Goal: Task Accomplishment & Management: Complete application form

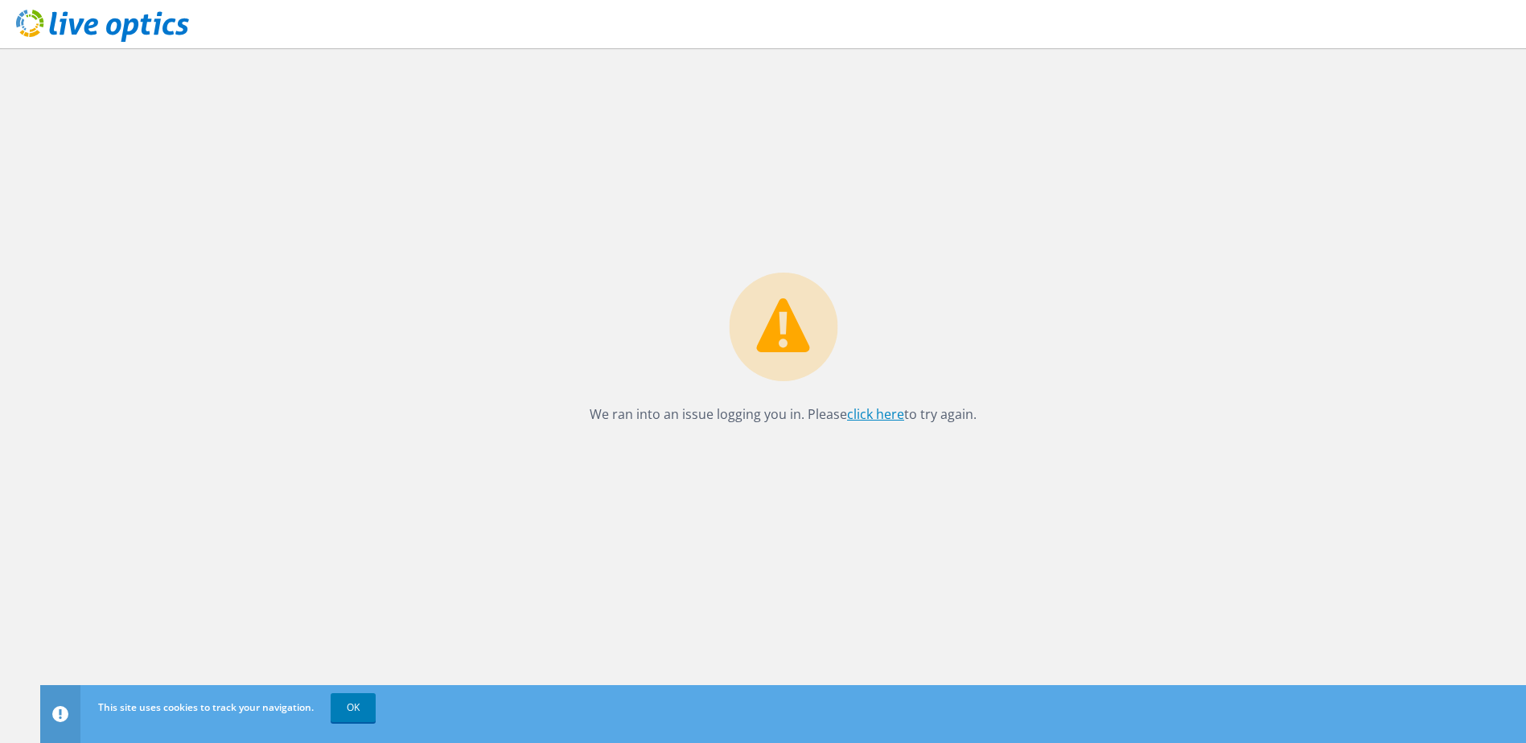
click at [883, 410] on link "click here" at bounding box center [875, 415] width 57 height 18
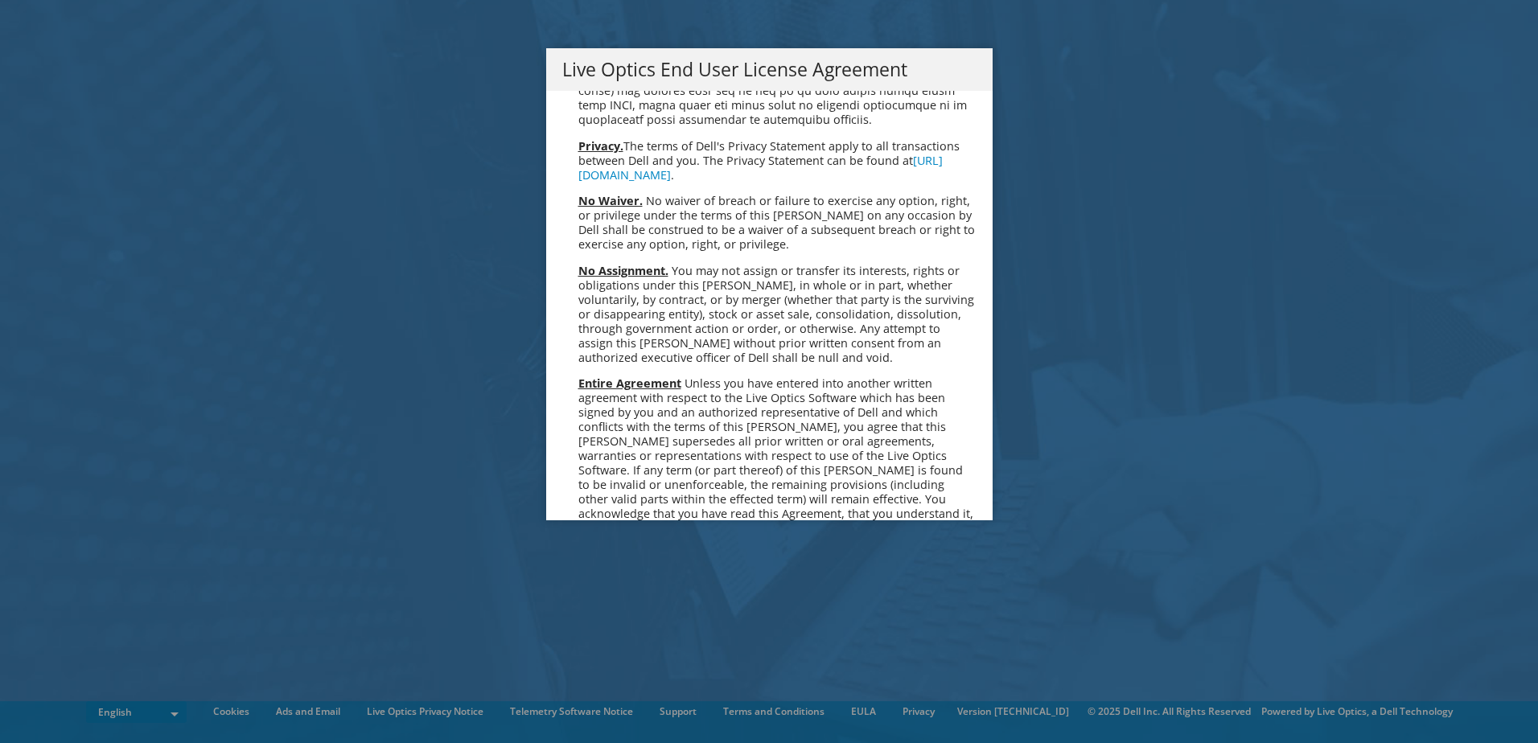
scroll to position [6084, 0]
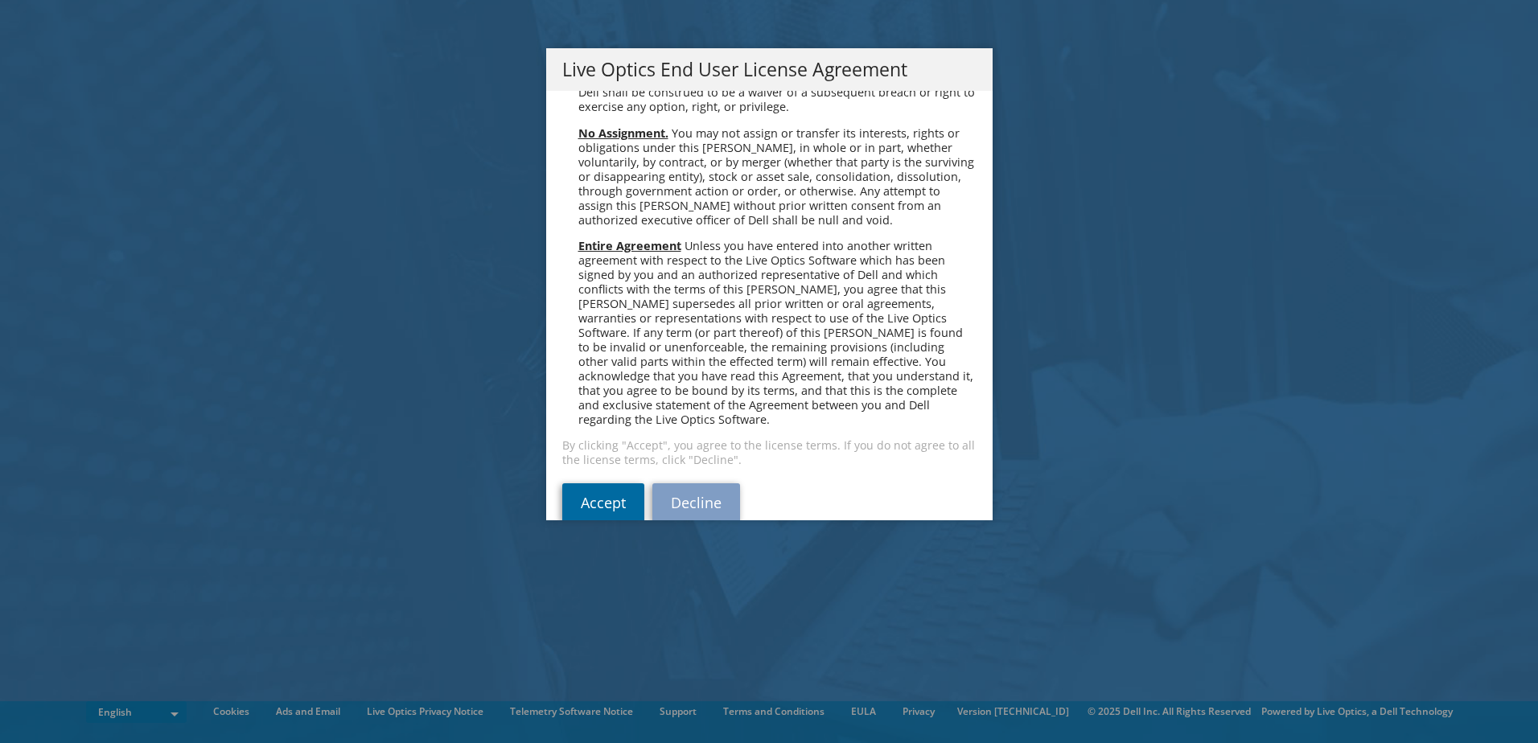
click at [575, 484] on link "Accept" at bounding box center [603, 503] width 82 height 39
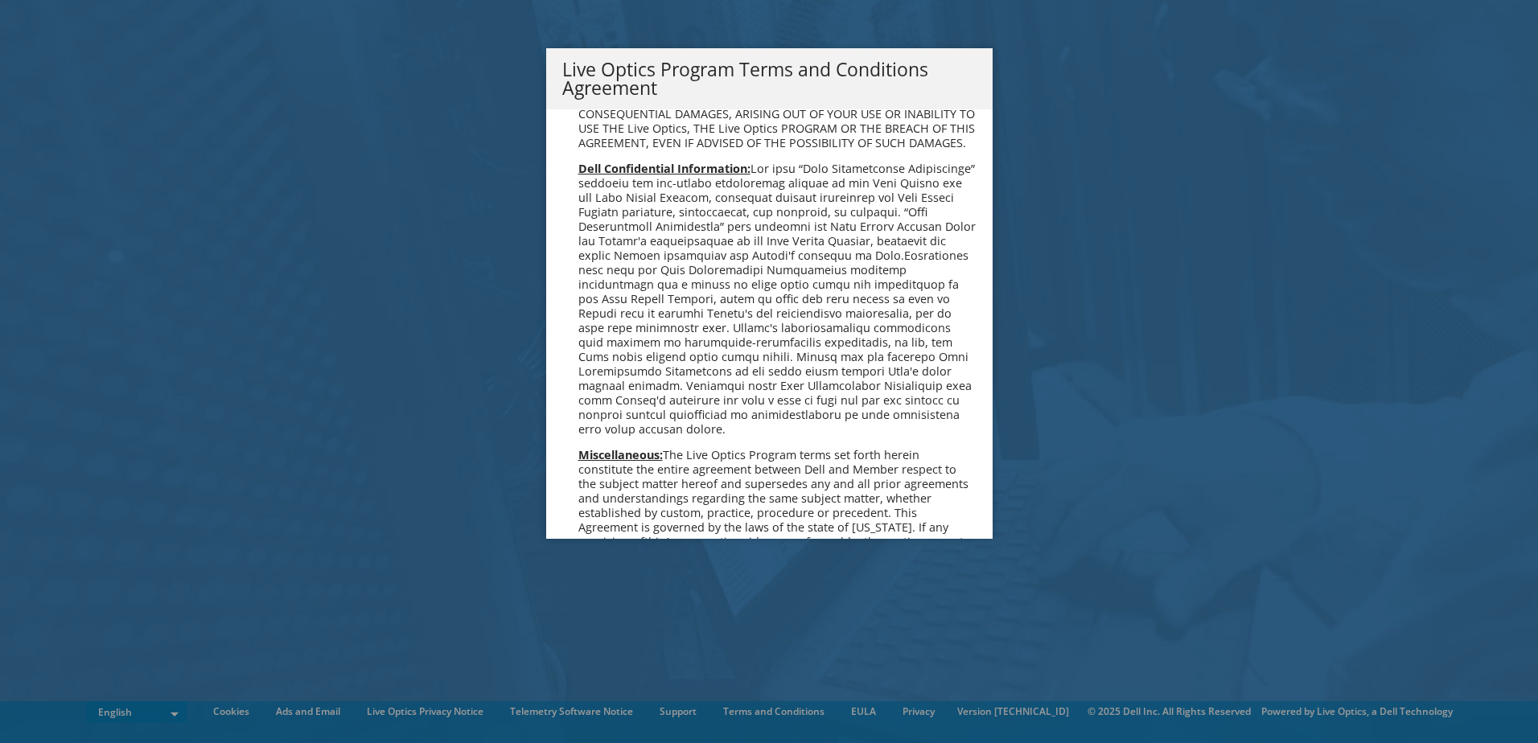
scroll to position [1152, 0]
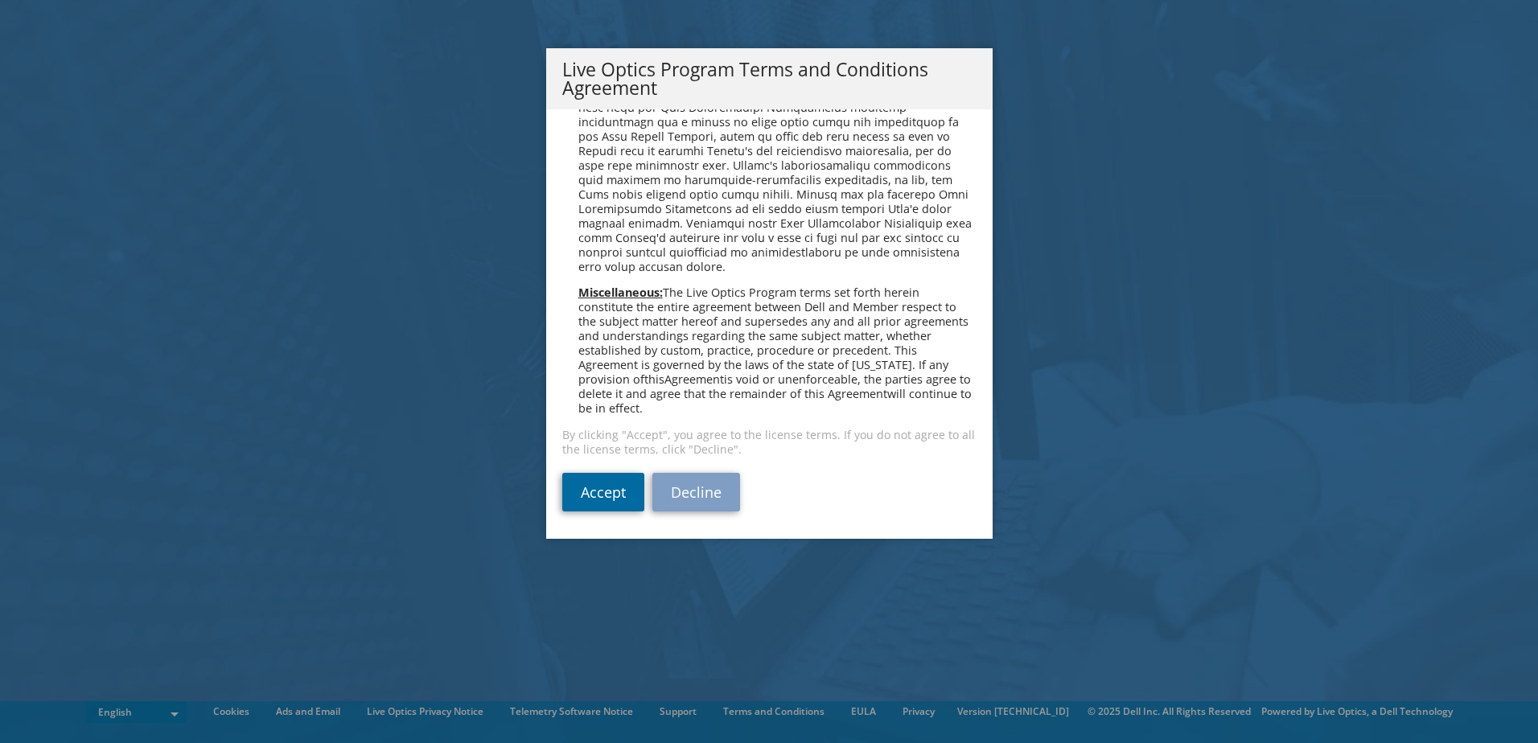
click at [562, 500] on link "Accept" at bounding box center [603, 492] width 82 height 39
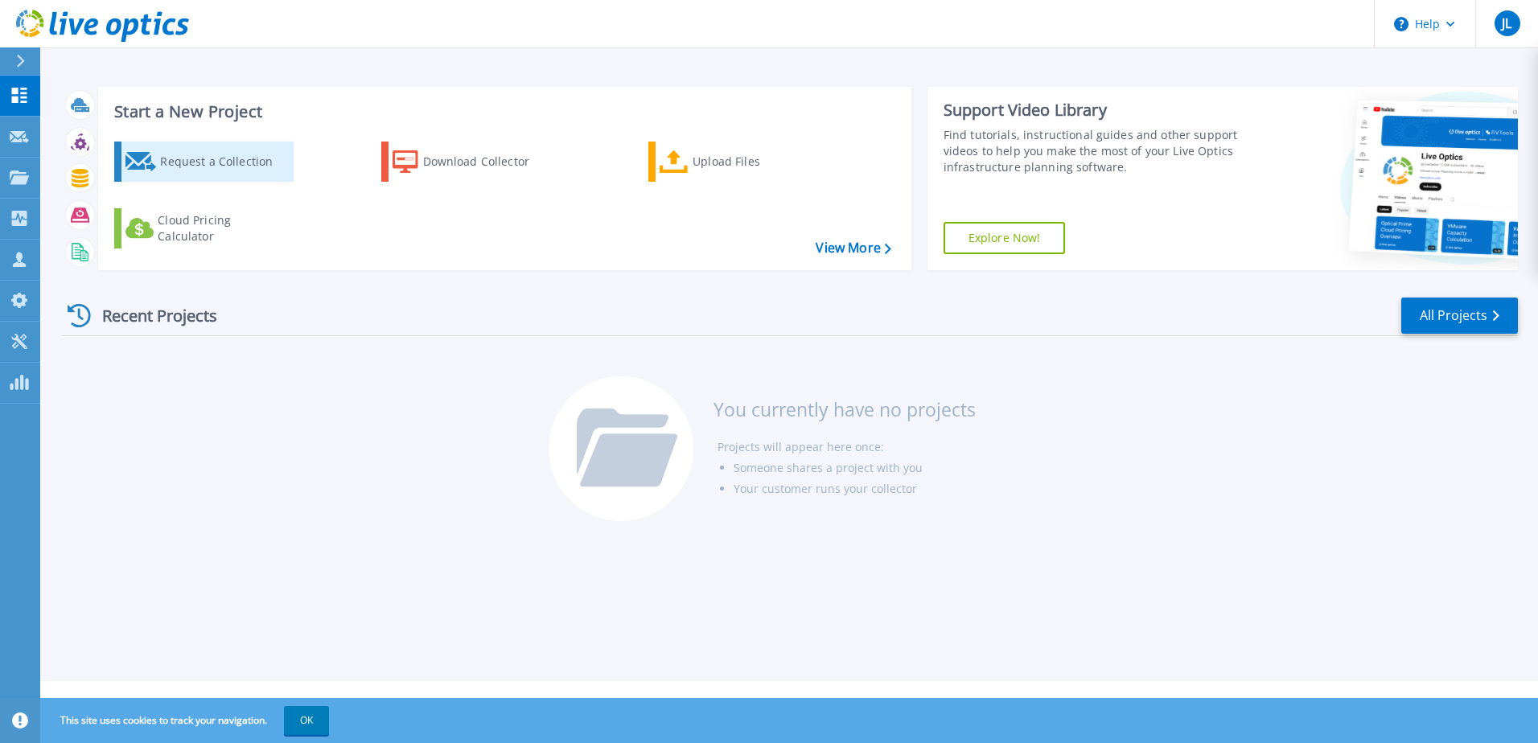
click at [216, 157] on div "Request a Collection" at bounding box center [224, 162] width 129 height 32
click at [235, 163] on div "Request a Collection" at bounding box center [224, 162] width 129 height 32
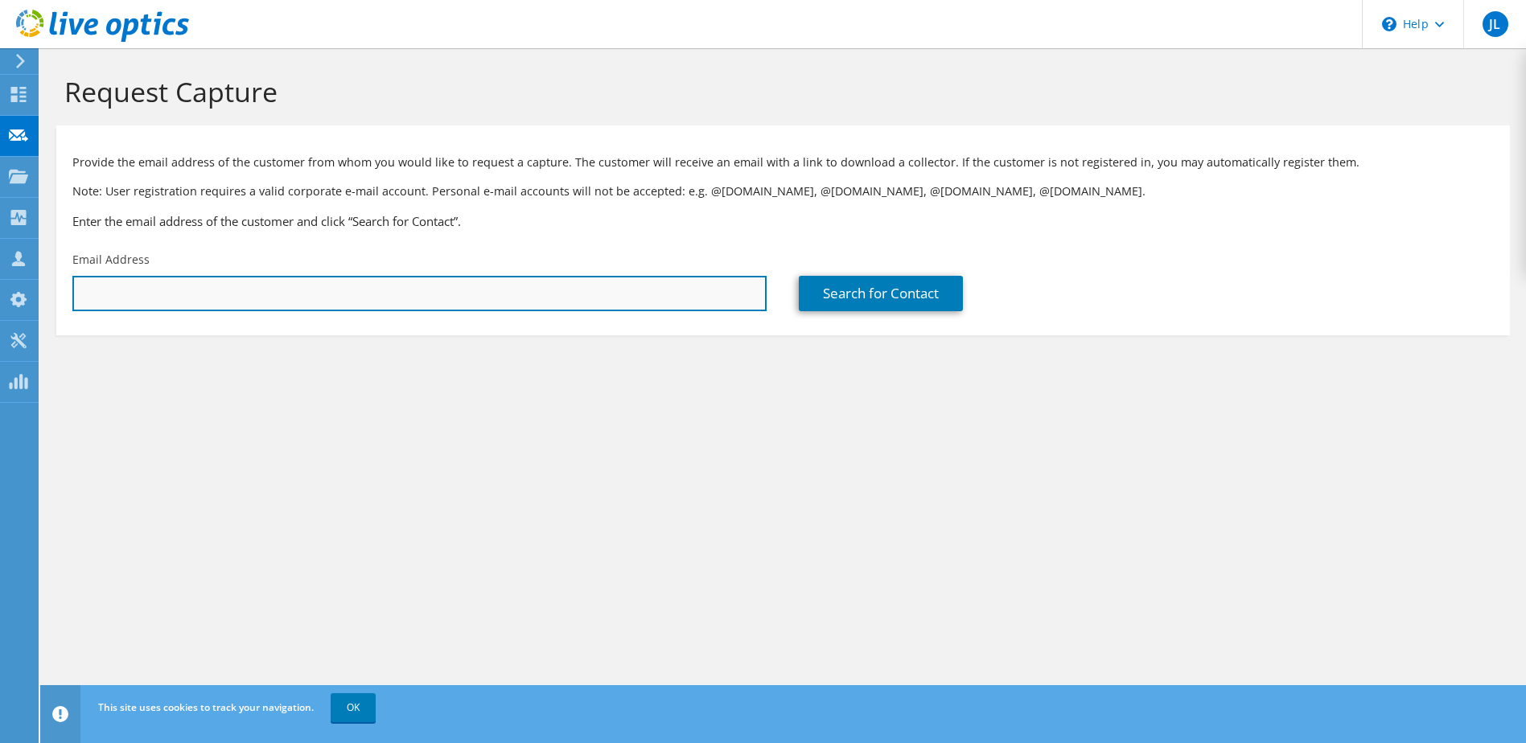
click at [351, 298] on input "text" at bounding box center [419, 293] width 694 height 35
paste input "[EMAIL_ADDRESS][DOMAIN_NAME]"
type input "[EMAIL_ADDRESS][DOMAIN_NAME]"
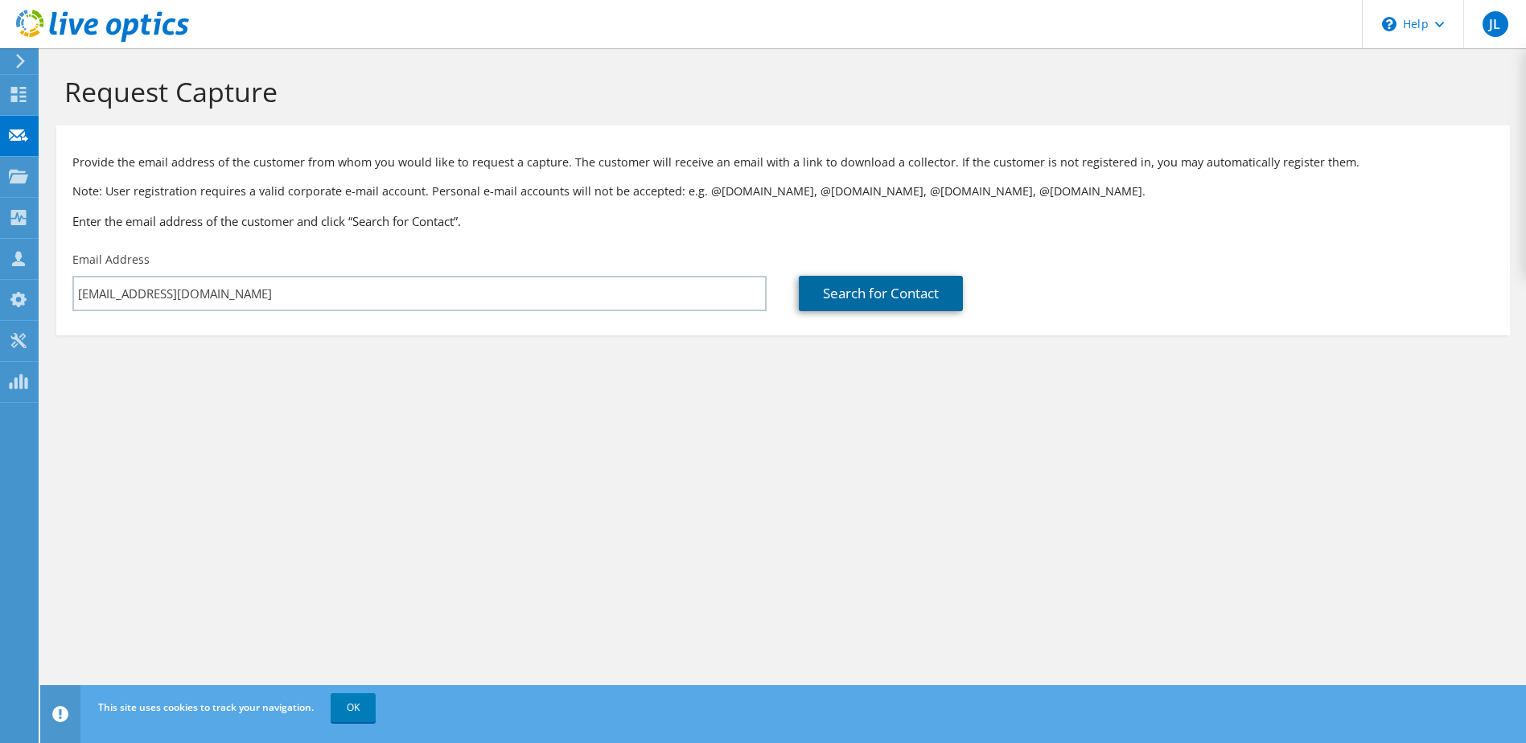
click at [898, 300] on link "Search for Contact" at bounding box center [881, 293] width 164 height 35
type input "American Fishing Tackle Co"
type input "Armin"
type input "Guevarra"
type input "[GEOGRAPHIC_DATA]"
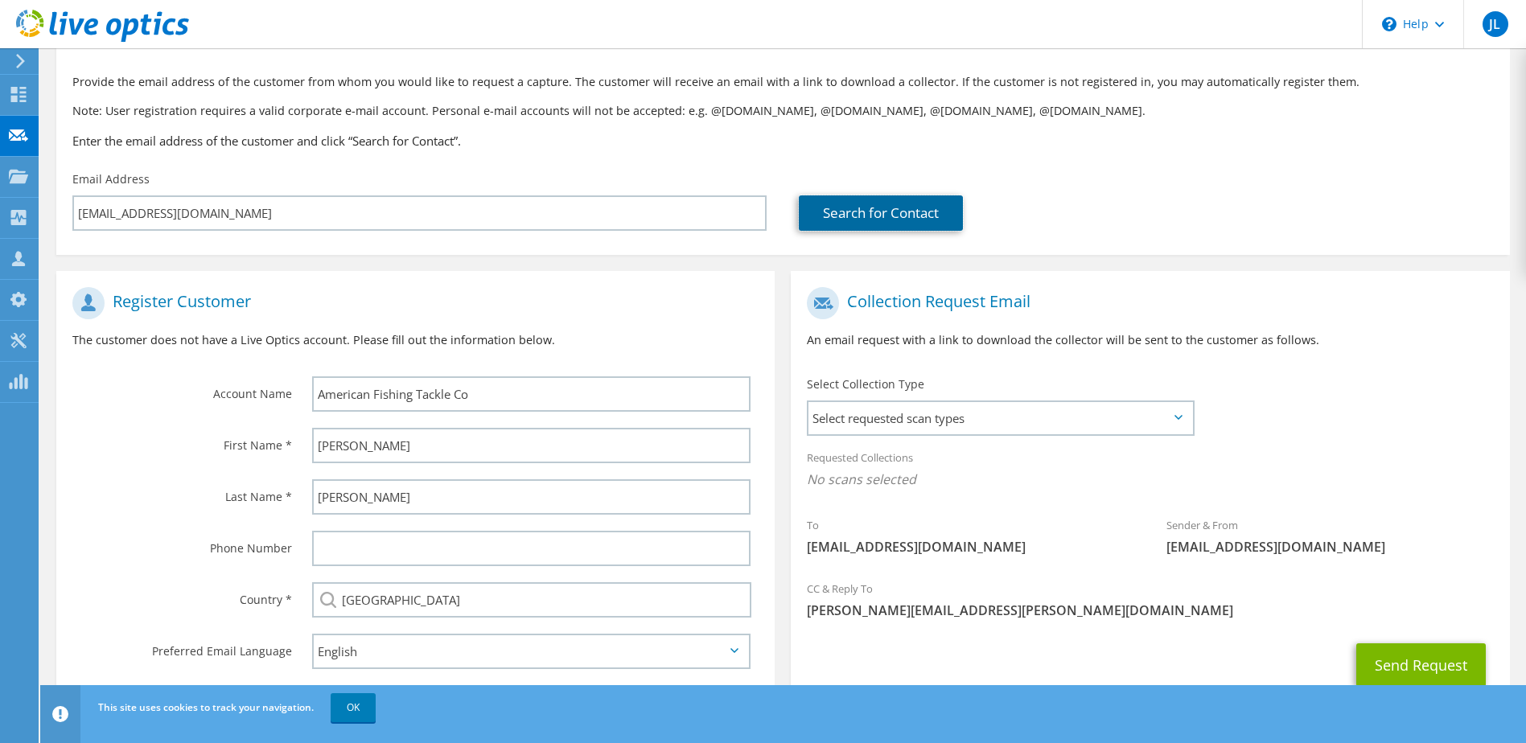
scroll to position [137, 0]
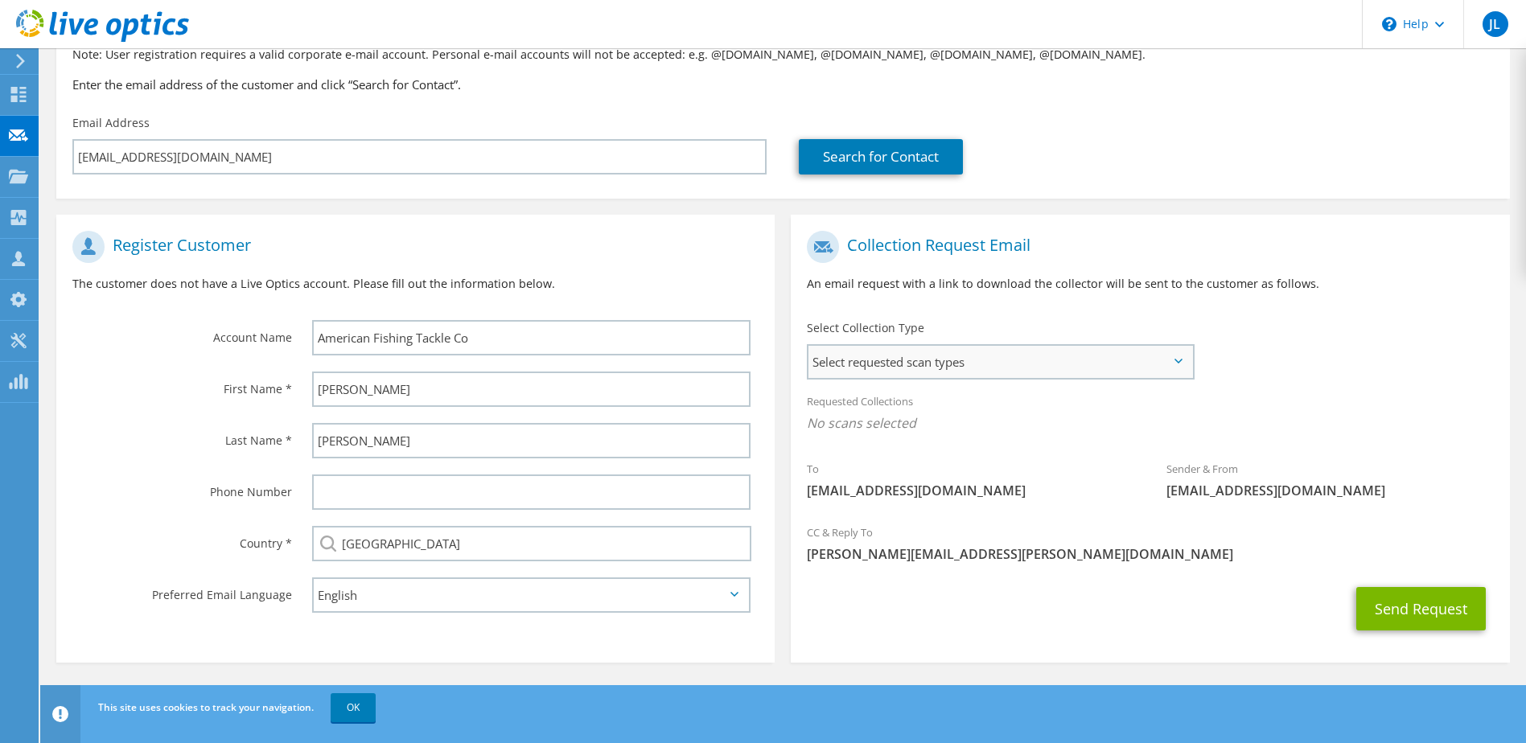
click at [904, 360] on span "Select requested scan types" at bounding box center [1000, 362] width 383 height 32
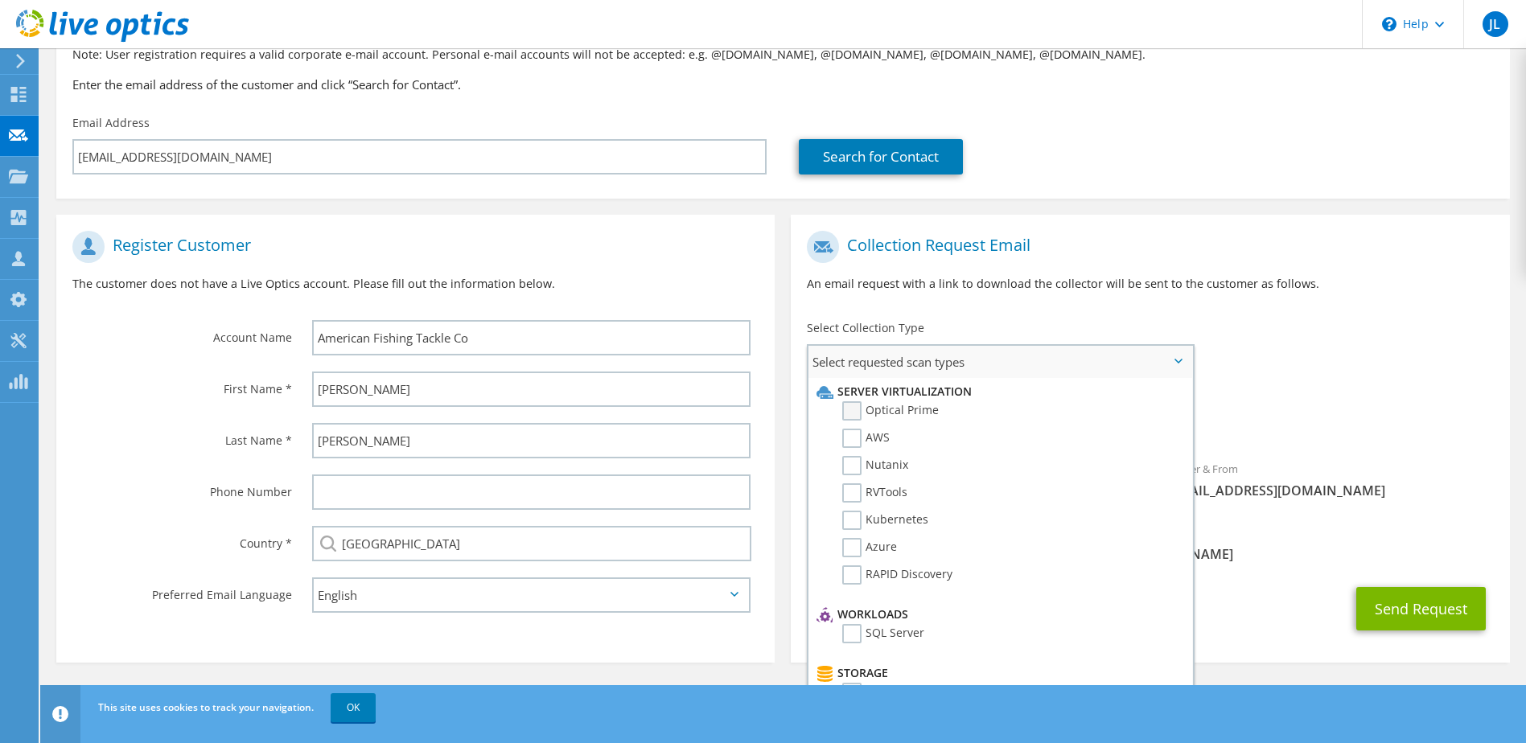
click at [854, 413] on label "Optical Prime" at bounding box center [890, 410] width 97 height 19
click at [0, 0] on input "Optical Prime" at bounding box center [0, 0] width 0 height 0
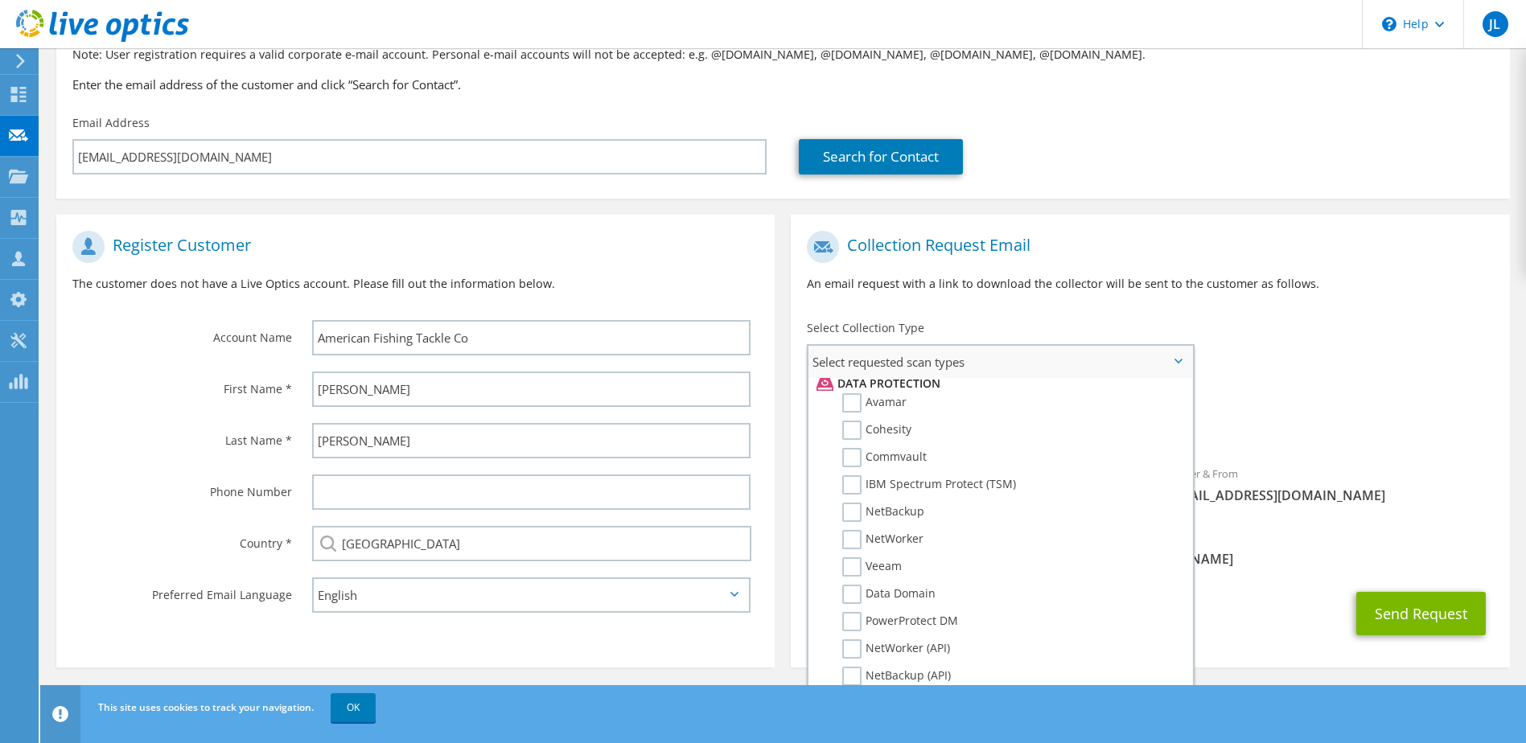
scroll to position [706, 0]
click at [356, 717] on link "OK" at bounding box center [353, 708] width 45 height 29
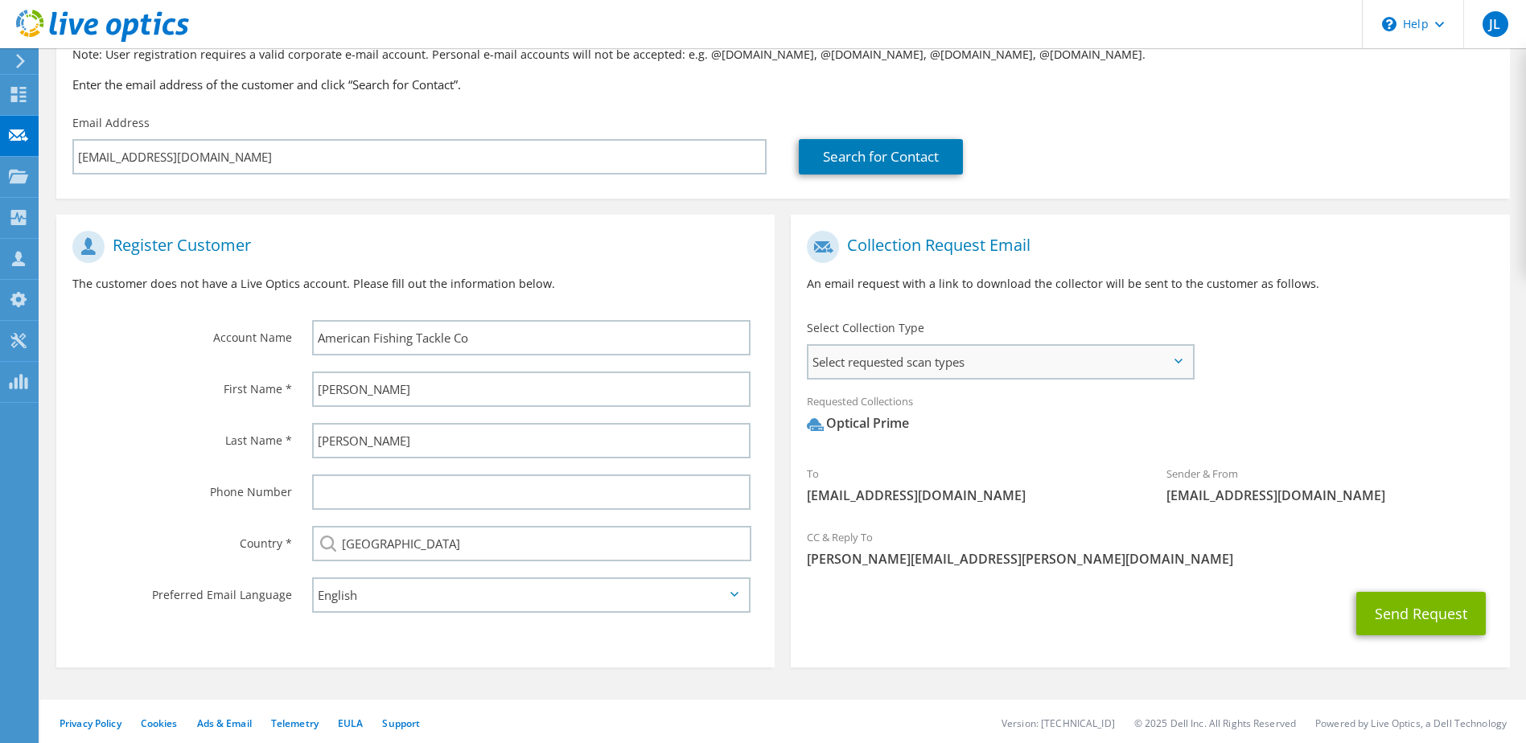
click at [1182, 358] on span "Select requested scan types" at bounding box center [1000, 362] width 383 height 32
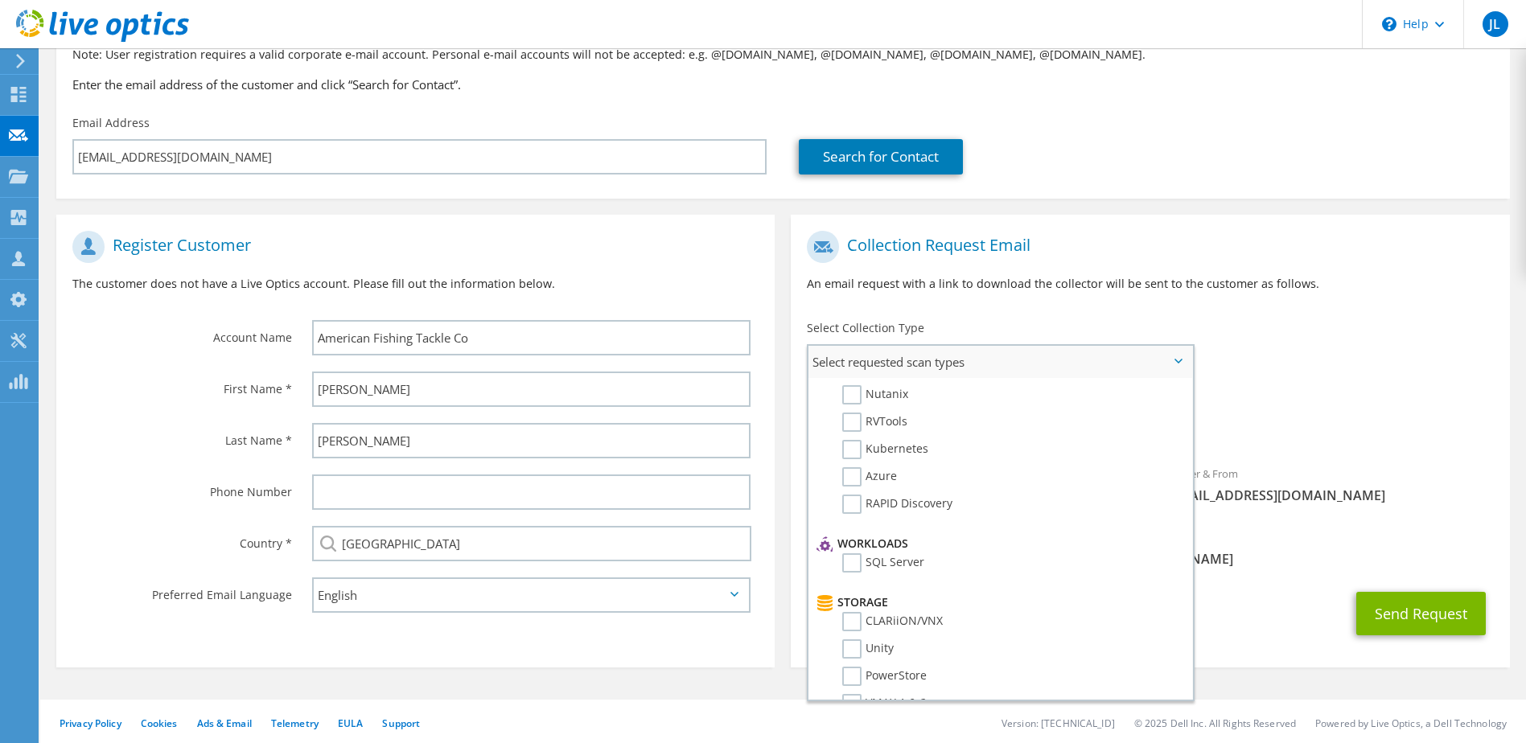
scroll to position [0, 0]
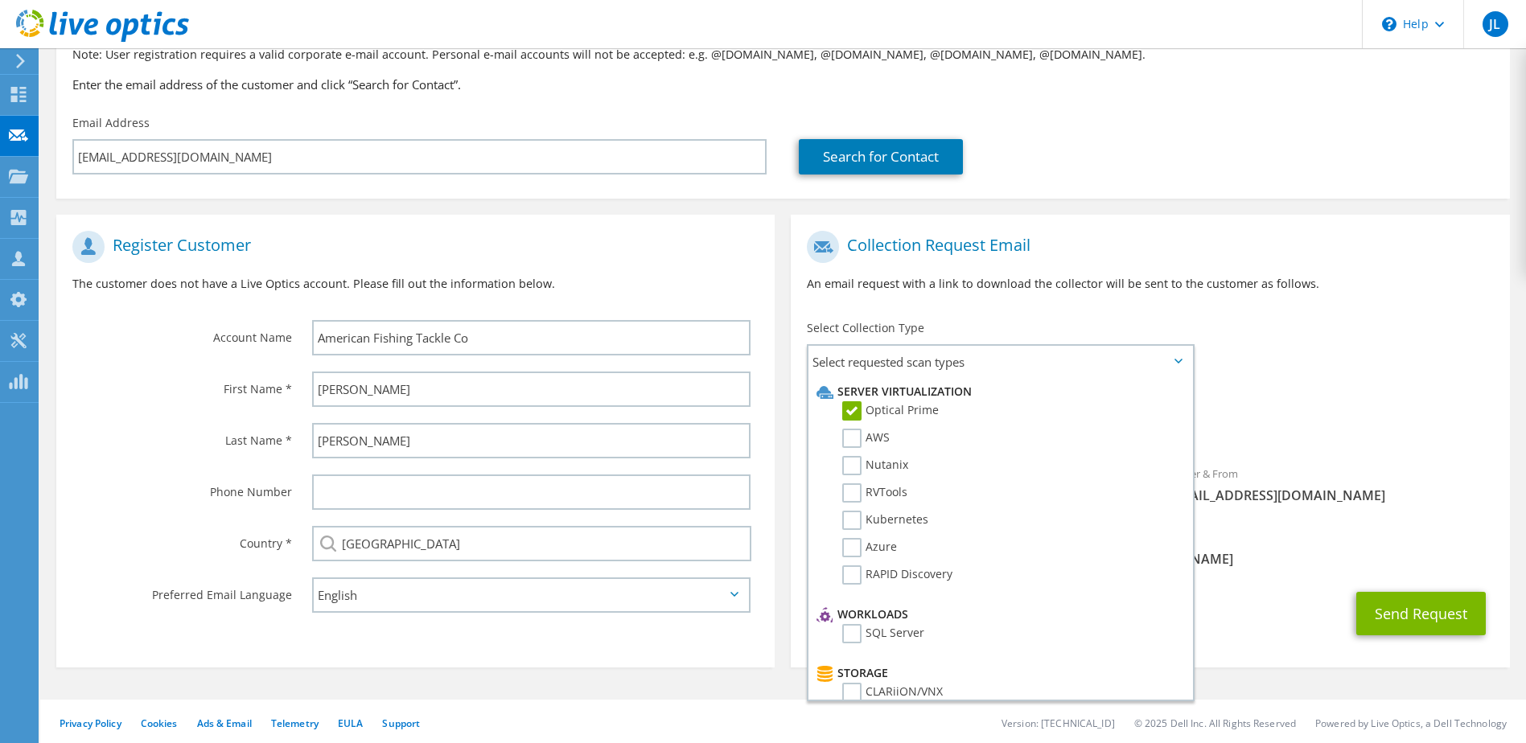
click at [1305, 413] on div "Requested Collections No scans selected Optical Prime" at bounding box center [1150, 417] width 718 height 64
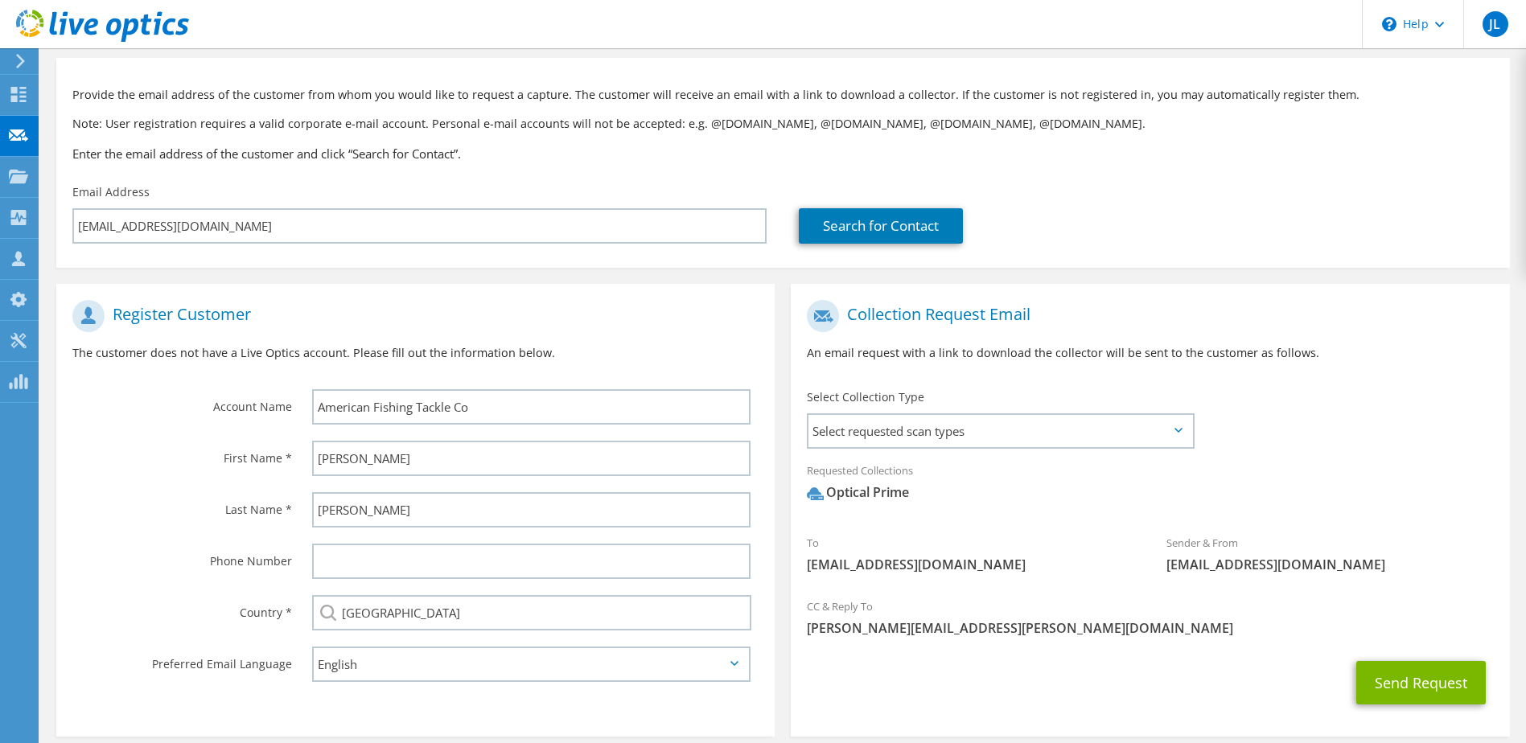
scroll to position [137, 0]
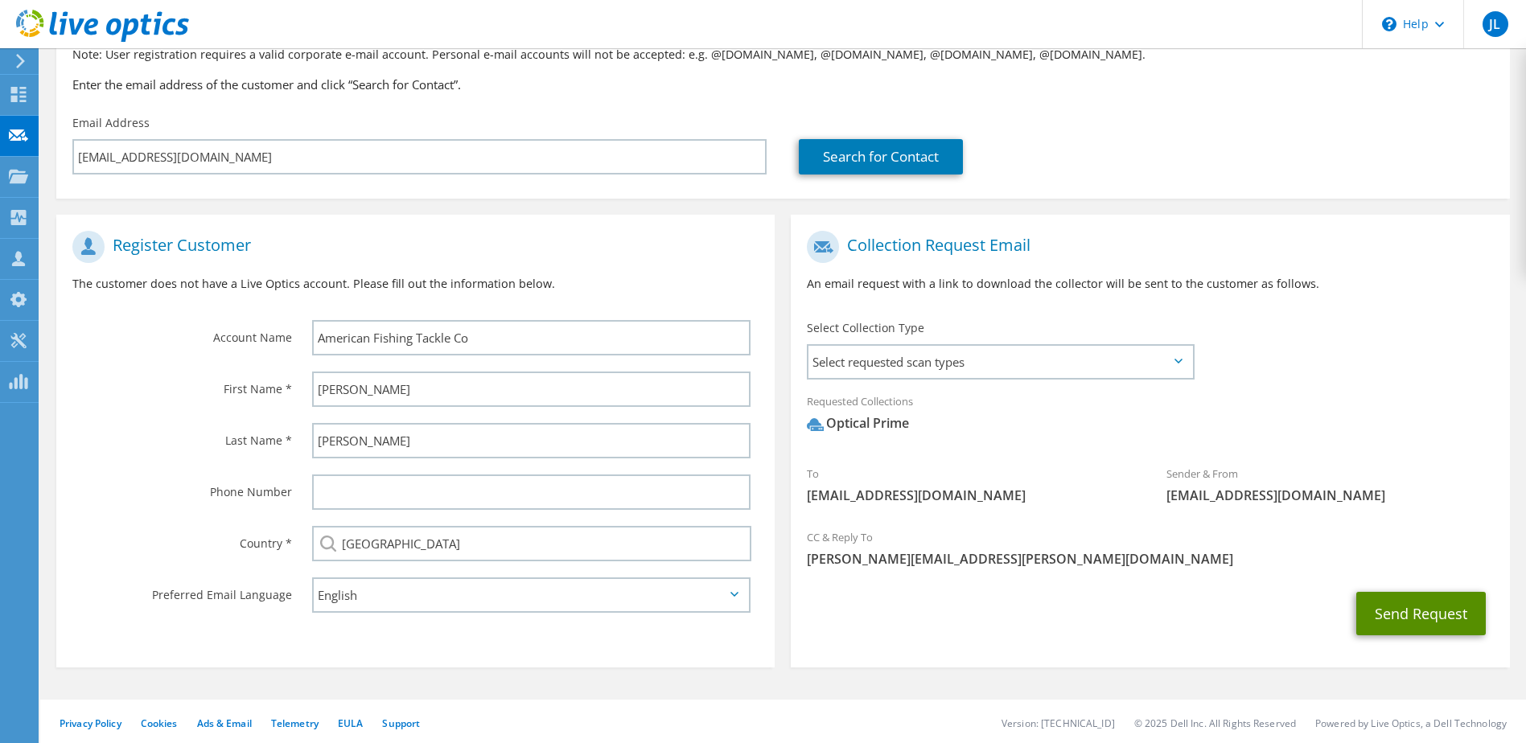
click at [1375, 624] on button "Send Request" at bounding box center [1422, 613] width 130 height 43
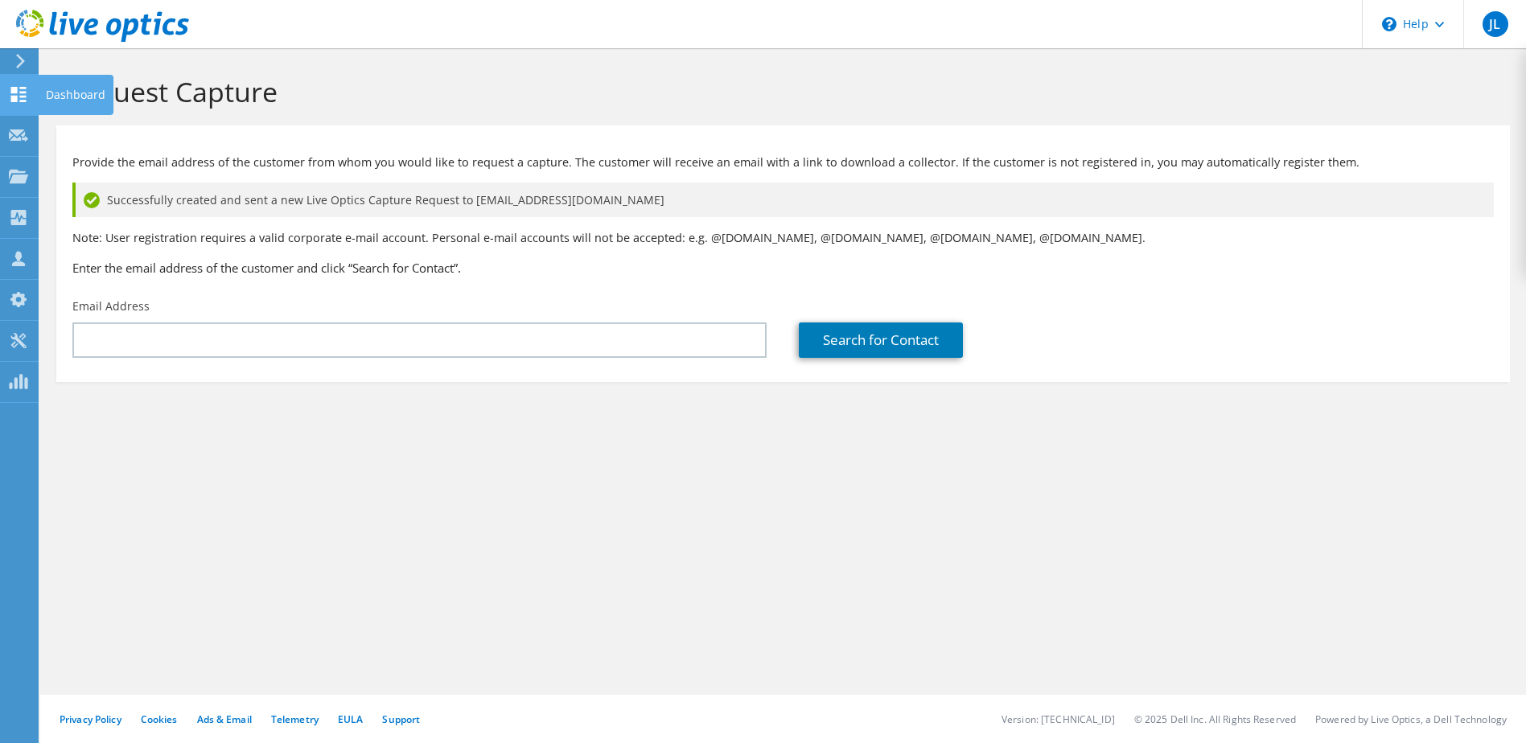
click at [21, 94] on icon at bounding box center [18, 94] width 19 height 15
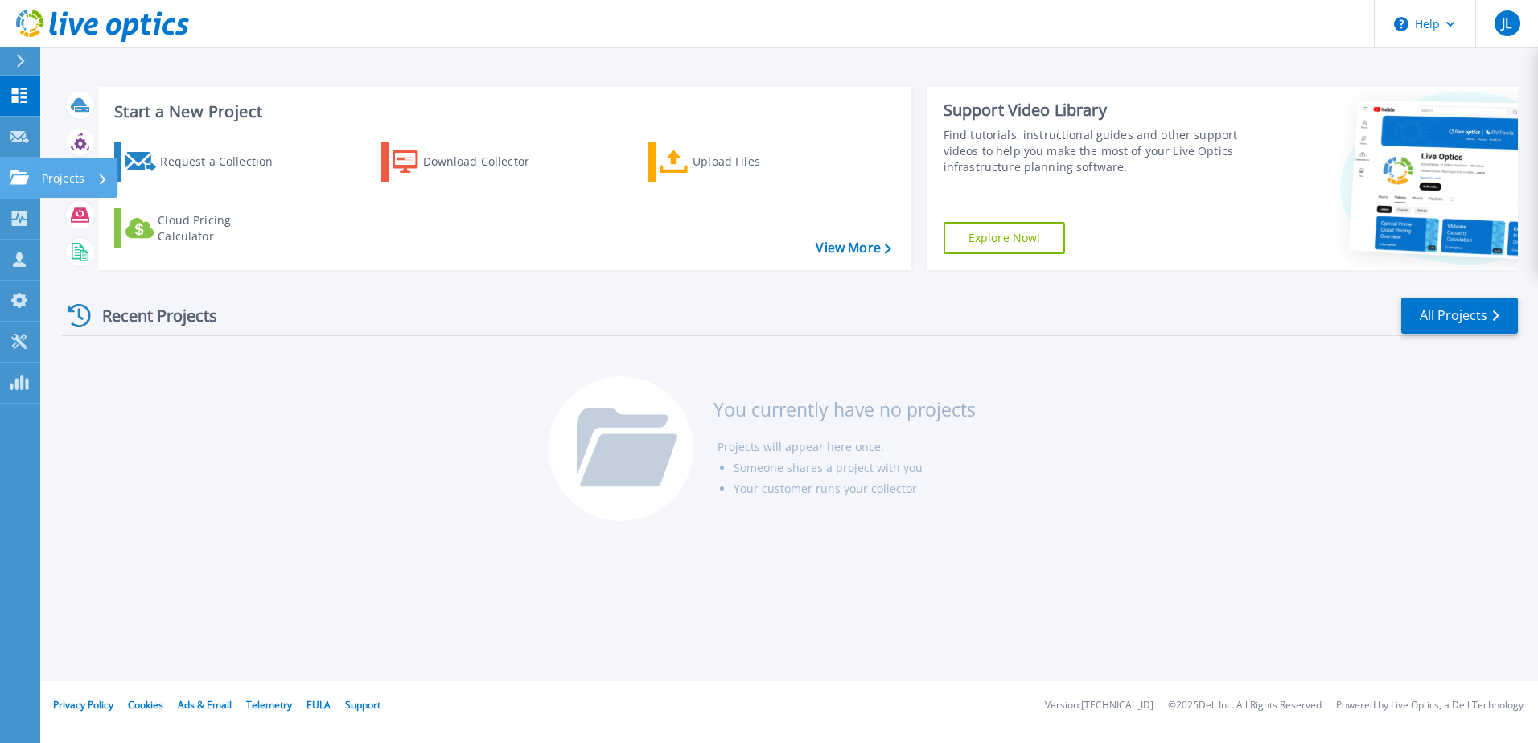
click at [25, 183] on icon at bounding box center [19, 178] width 19 height 14
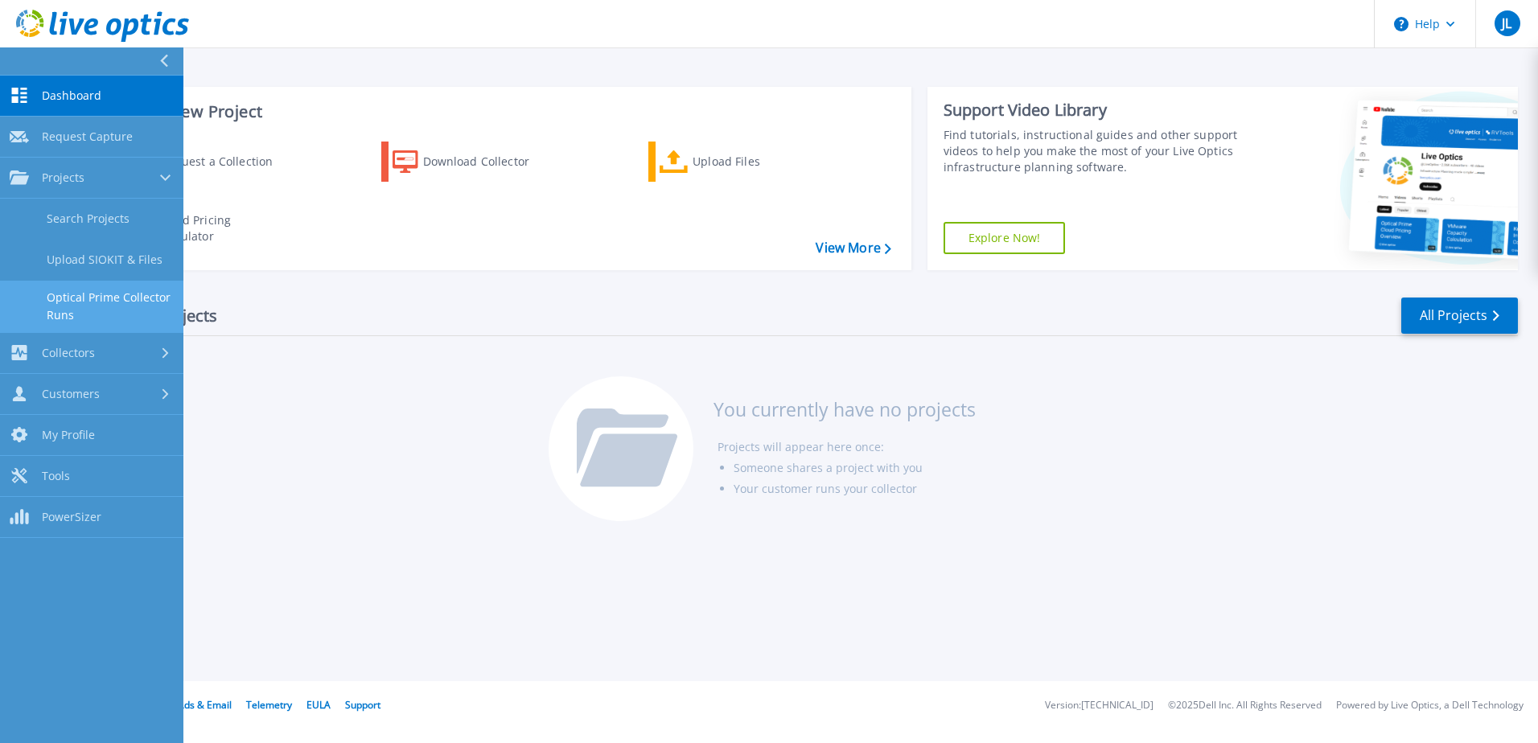
click at [134, 299] on link "Optical Prime Collector Runs" at bounding box center [91, 306] width 183 height 51
click at [146, 348] on div "Collectors" at bounding box center [92, 352] width 164 height 15
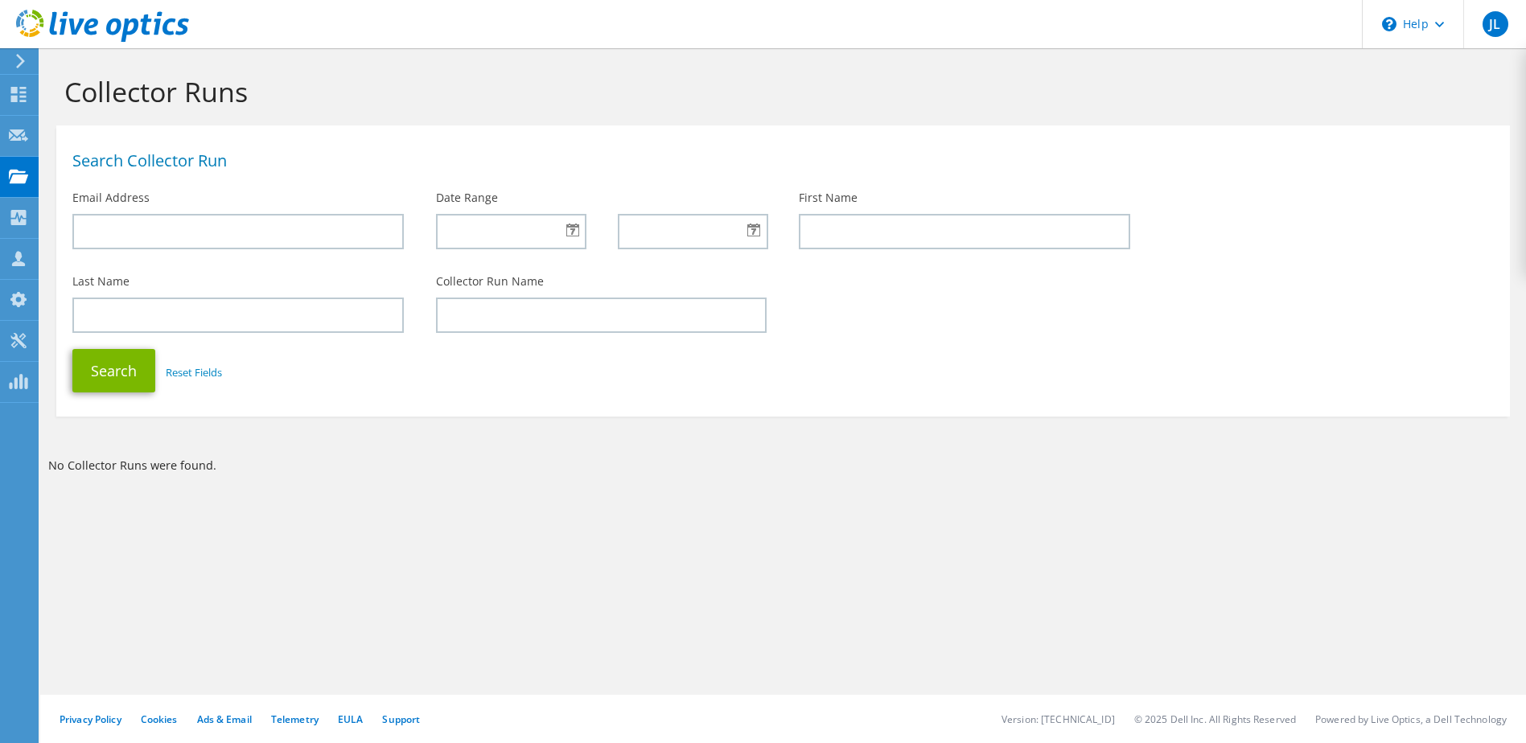
click at [18, 62] on icon at bounding box center [20, 61] width 12 height 14
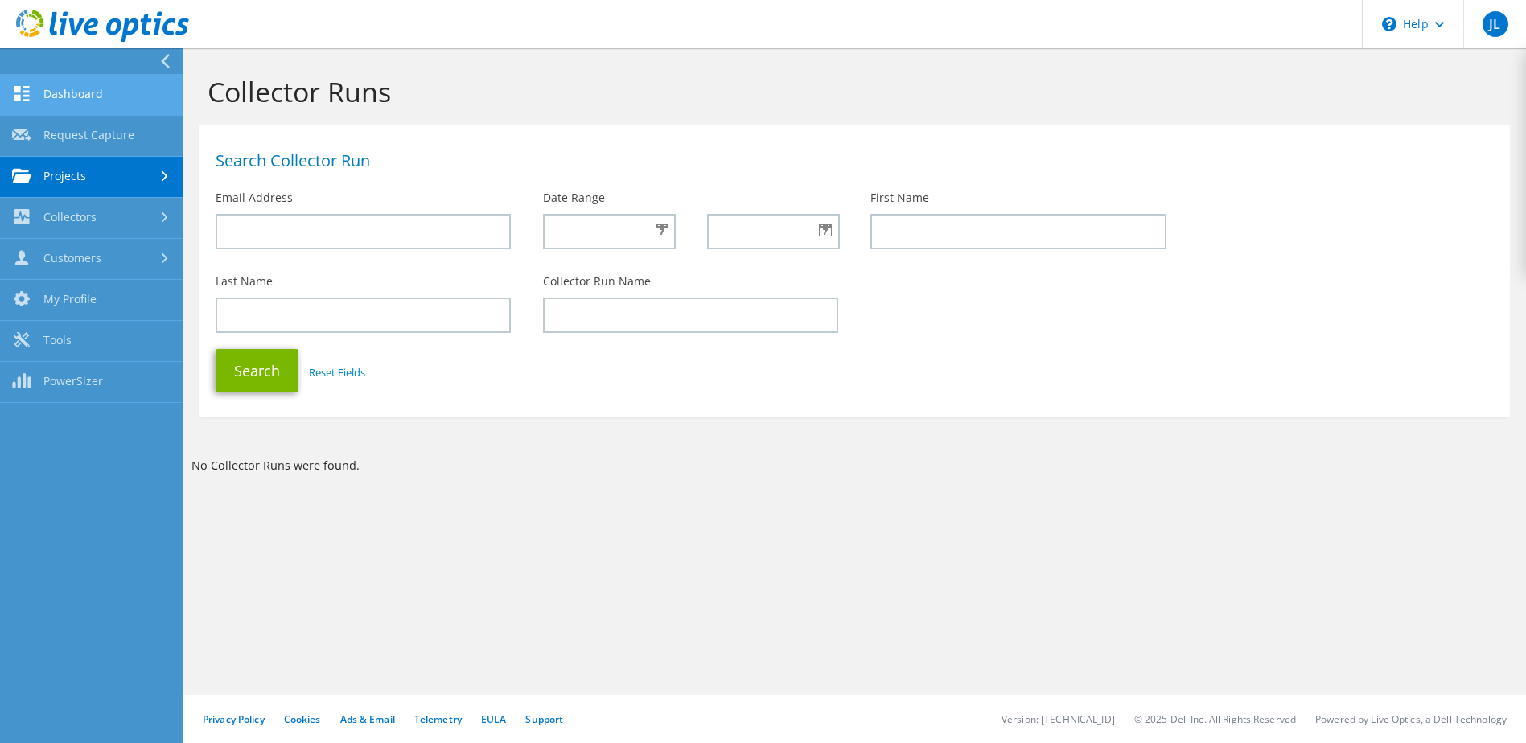
click at [76, 89] on link "Dashboard" at bounding box center [91, 95] width 183 height 41
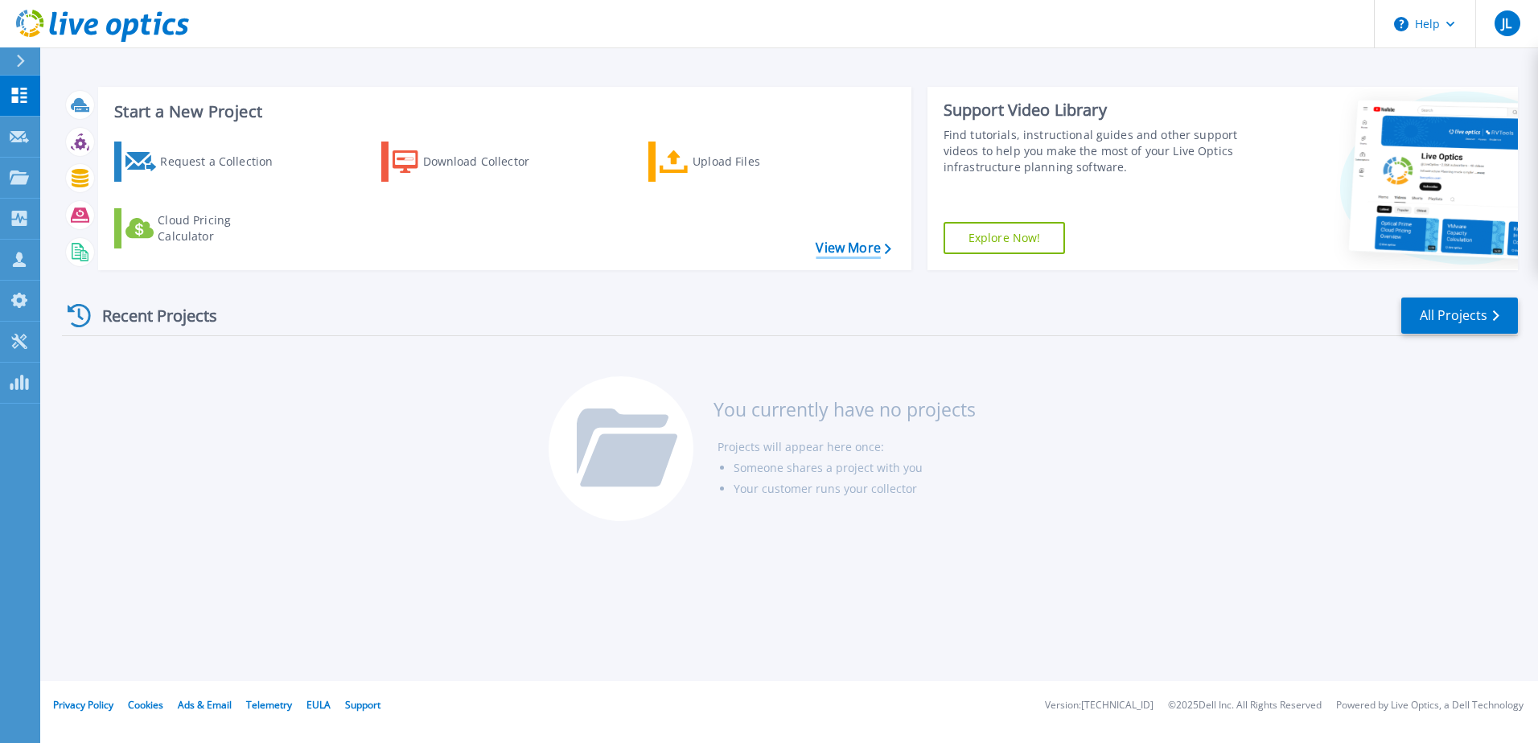
click at [878, 245] on link "View More" at bounding box center [853, 248] width 75 height 15
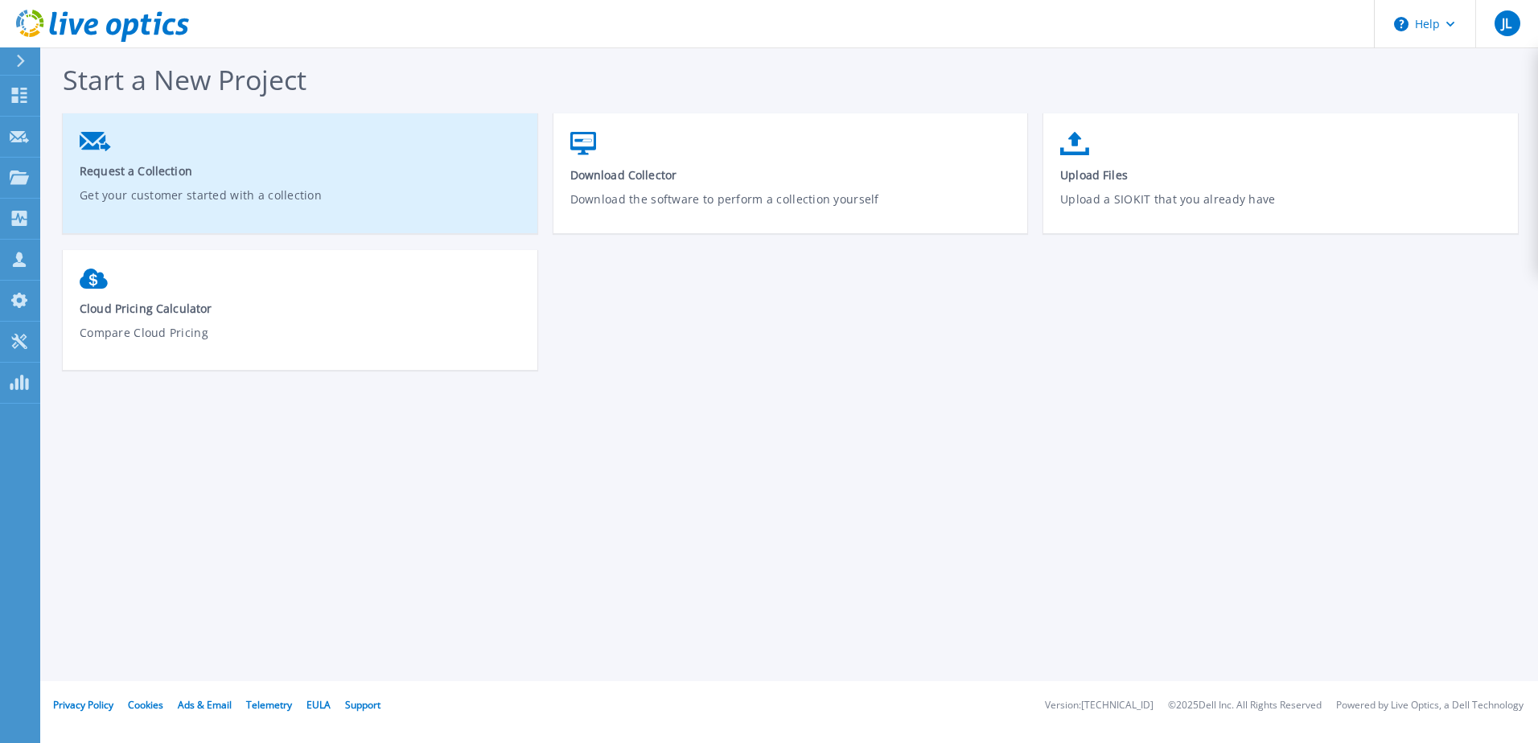
click at [356, 199] on p "Get your customer started with a collection" at bounding box center [301, 205] width 442 height 37
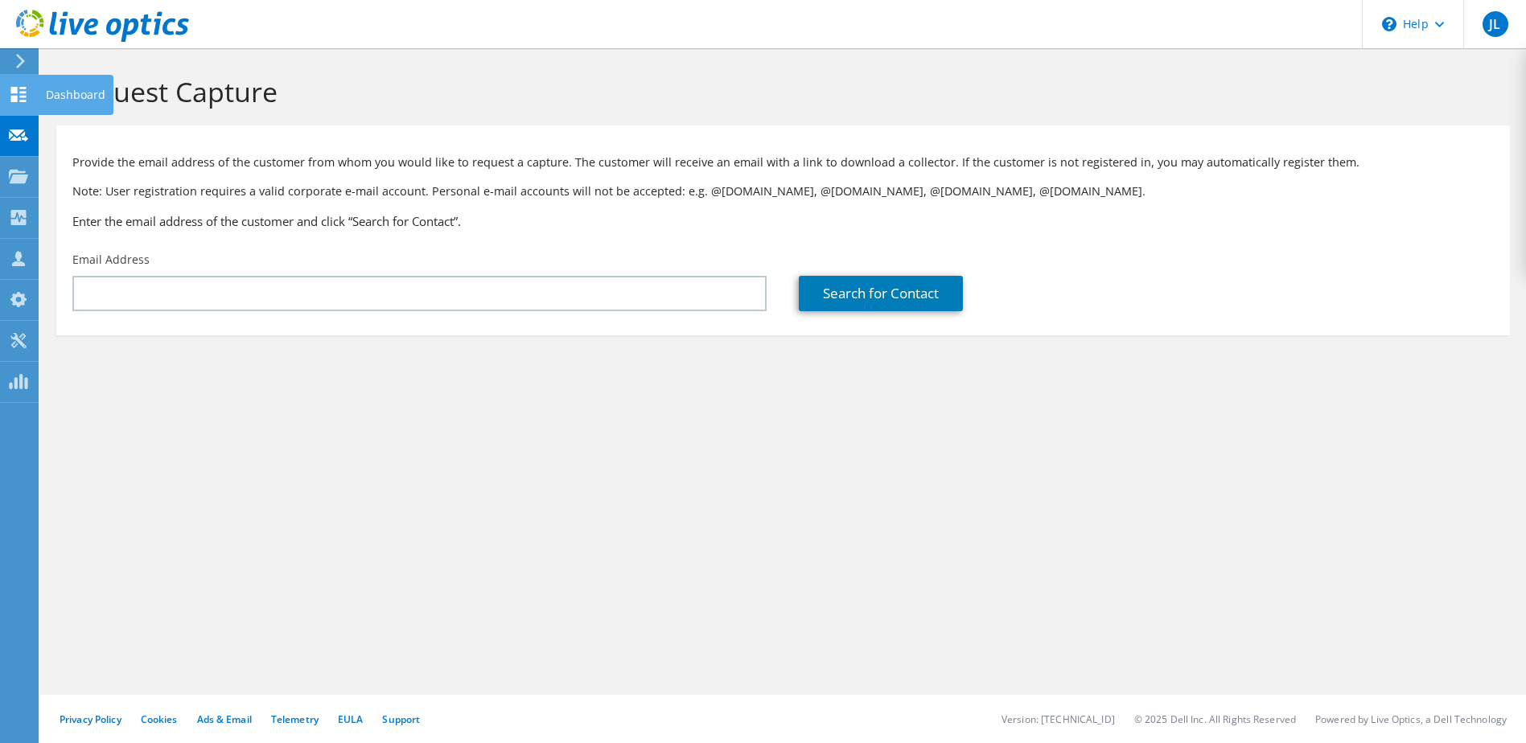
click at [21, 90] on icon at bounding box center [18, 94] width 19 height 15
